Goal: Complete application form

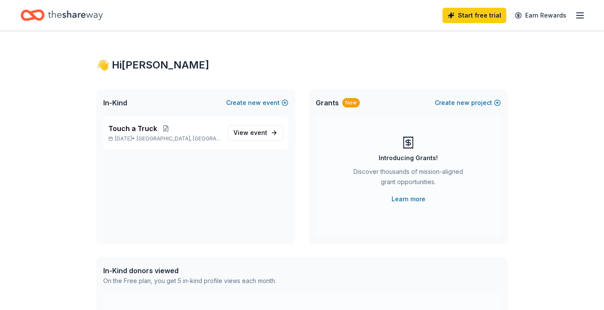
click at [579, 13] on line "button" at bounding box center [579, 13] width 7 height 0
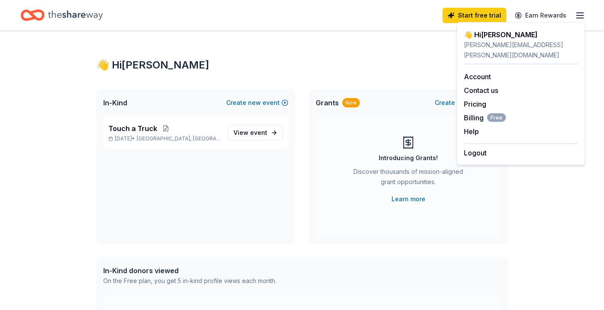
click at [374, 86] on div "👋 Hi [PERSON_NAME] In-Kind Create new event Touch a Truck [DATE] • [GEOGRAPHIC_…" at bounding box center [302, 272] width 438 height 483
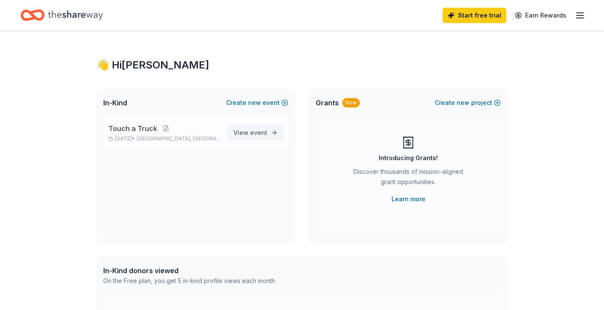
click at [256, 134] on span "event" at bounding box center [258, 132] width 17 height 7
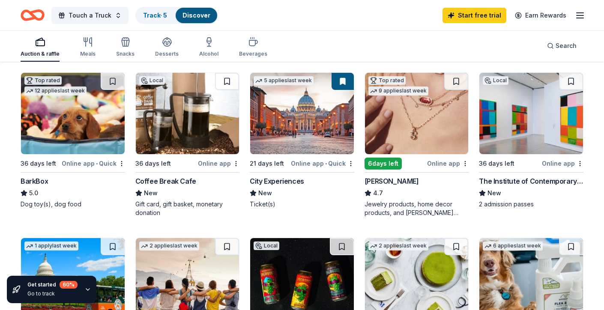
scroll to position [249, 0]
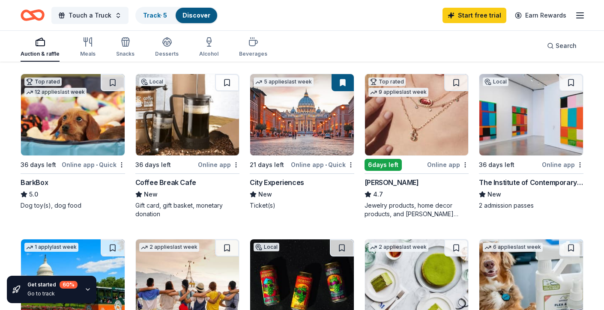
click at [39, 180] on div "BarkBox" at bounding box center [34, 182] width 27 height 10
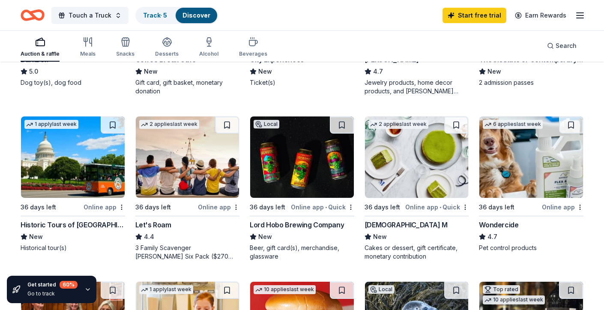
scroll to position [375, 0]
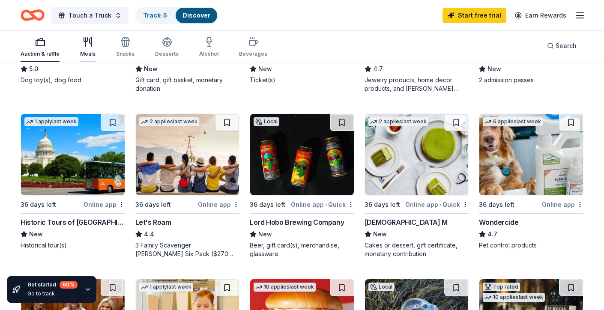
click at [86, 41] on icon "button" at bounding box center [85, 40] width 3 height 4
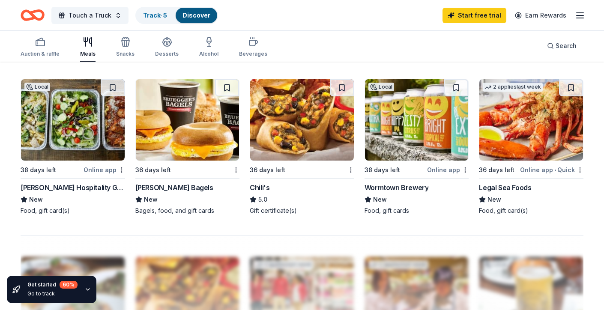
scroll to position [578, 0]
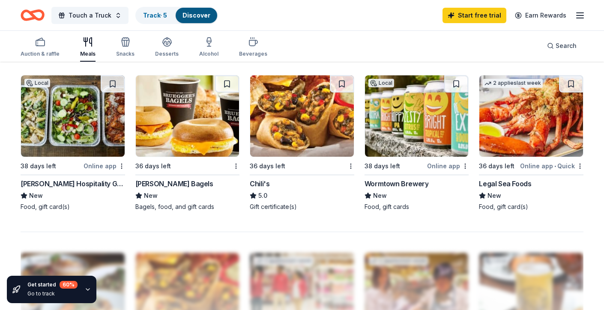
click at [149, 187] on div "[PERSON_NAME] Bagels" at bounding box center [174, 183] width 78 height 10
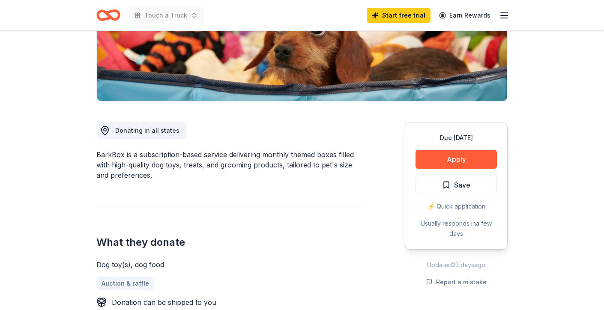
scroll to position [160, 0]
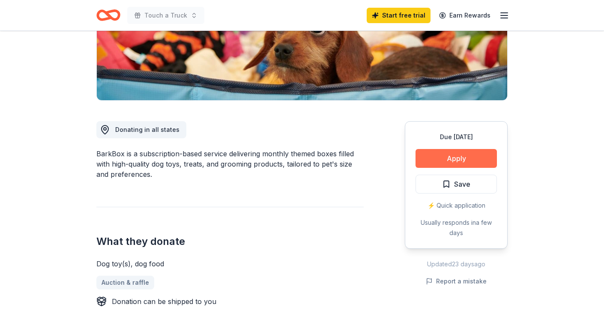
click at [443, 156] on button "Apply" at bounding box center [455, 158] width 81 height 19
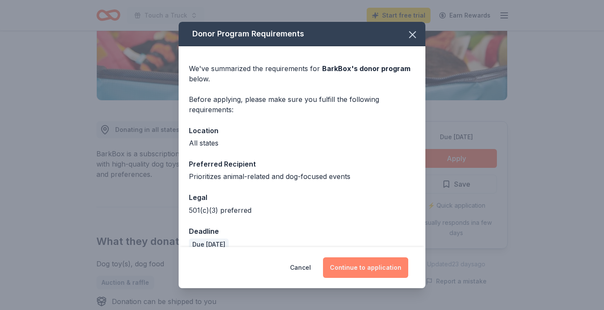
click at [372, 267] on button "Continue to application" at bounding box center [365, 267] width 85 height 21
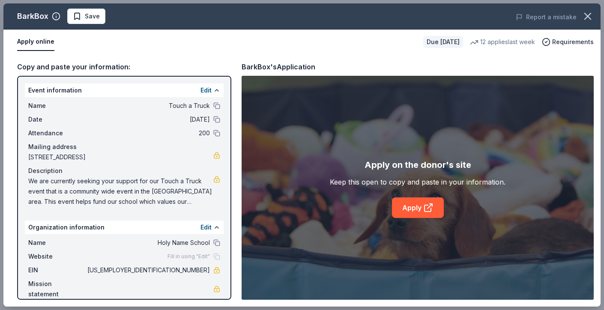
scroll to position [0, 0]
click at [416, 207] on link "Apply" at bounding box center [418, 207] width 52 height 21
drag, startPoint x: 29, startPoint y: 156, endPoint x: 132, endPoint y: 155, distance: 103.2
click at [132, 152] on span "535 West Roxbury Parkway, Boston, MA 02132" at bounding box center [120, 157] width 185 height 10
click at [132, 155] on span "535 West Roxbury Parkway, Boston, MA 02132" at bounding box center [120, 157] width 185 height 10
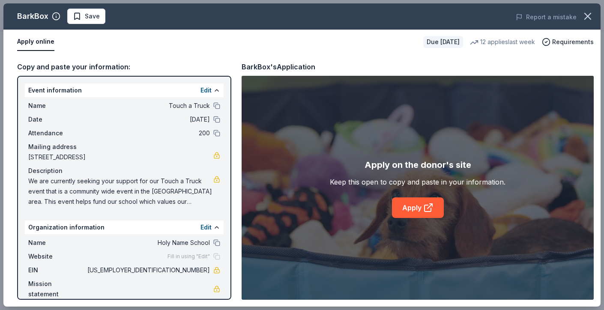
click at [132, 155] on span "535 West Roxbury Parkway, Boston, MA 02132" at bounding box center [120, 157] width 185 height 10
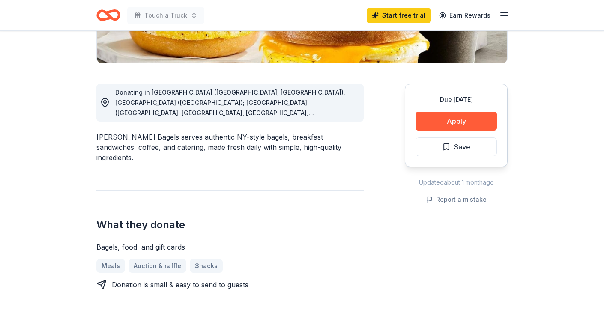
scroll to position [202, 0]
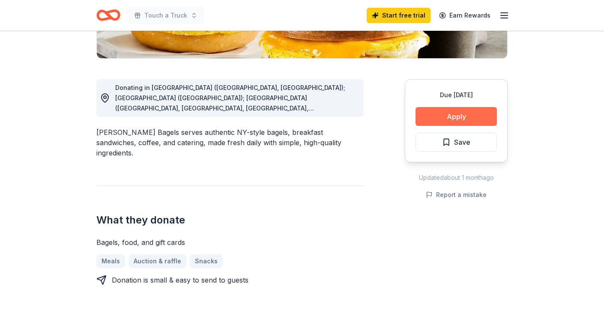
click at [462, 116] on button "Apply" at bounding box center [455, 116] width 81 height 19
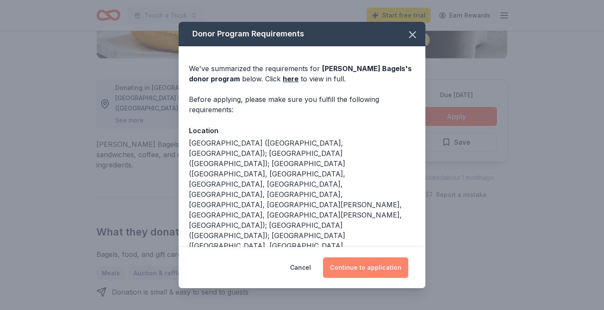
click at [377, 268] on button "Continue to application" at bounding box center [365, 267] width 85 height 21
